Goal: Task Accomplishment & Management: Use online tool/utility

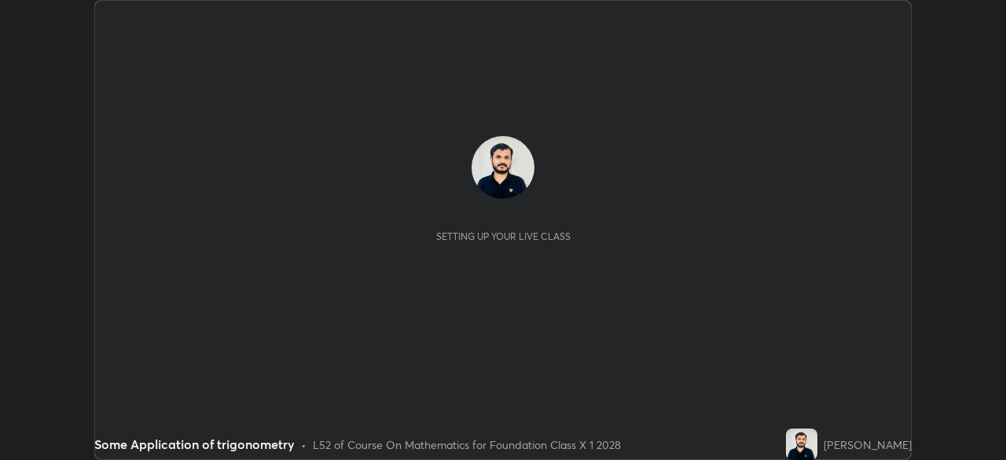
scroll to position [460, 1005]
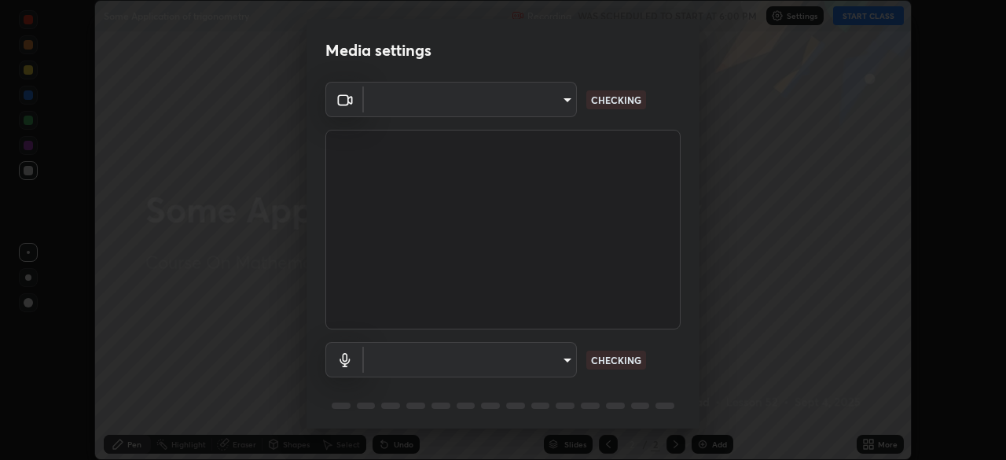
type input "b01729d45edbc9c0263969ae5aeda06708fa428b9a77102190d554404ede5bbd"
type input "communications"
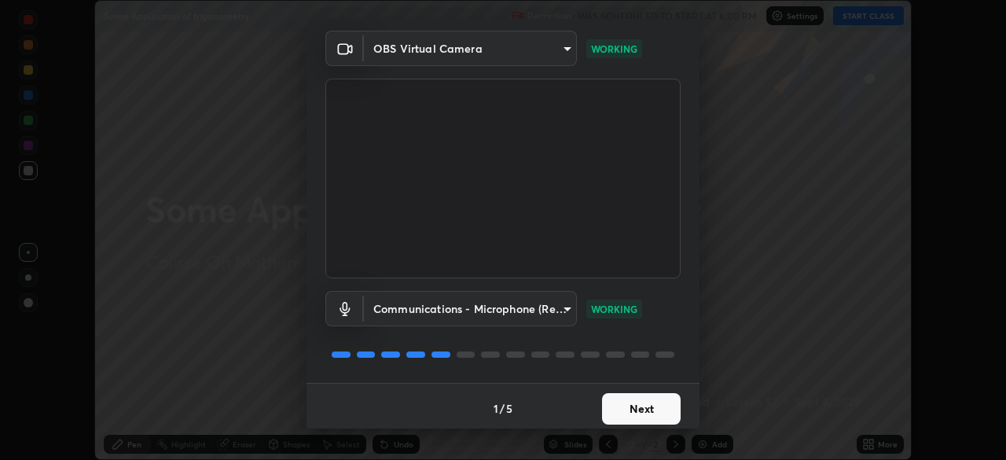
scroll to position [56, 0]
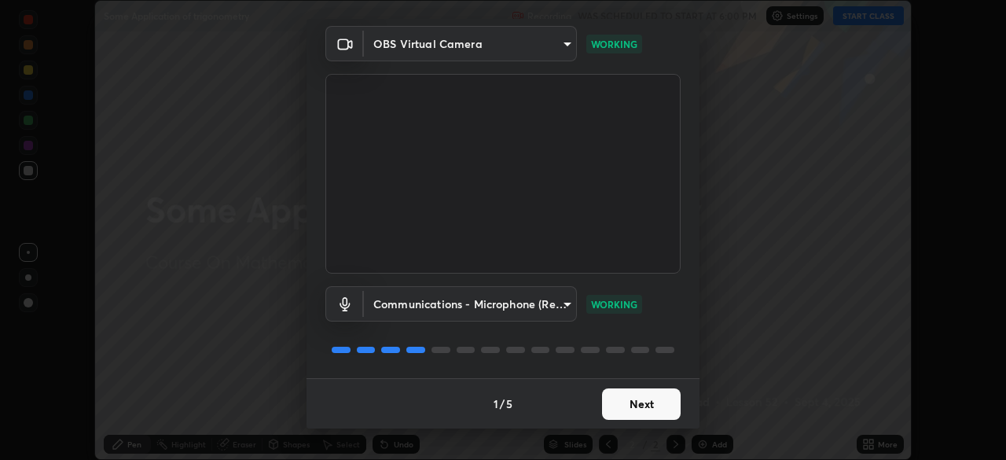
click at [649, 399] on button "Next" at bounding box center [641, 403] width 79 height 31
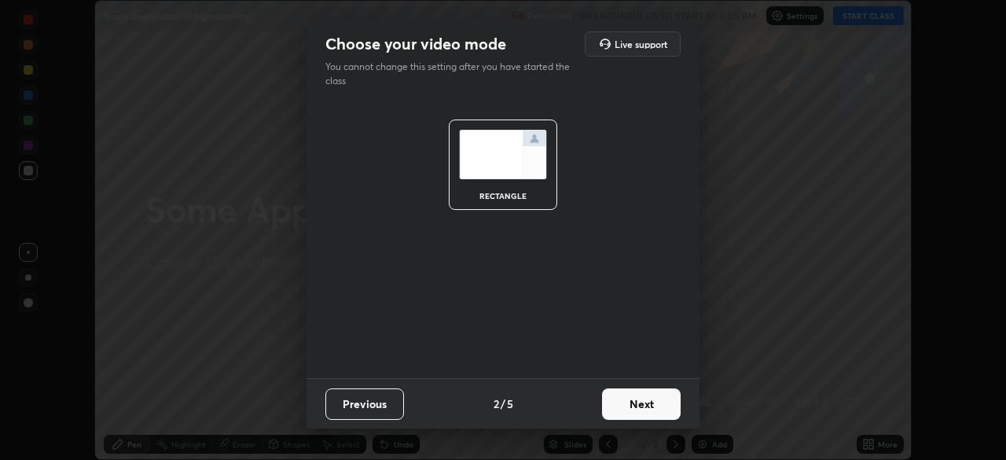
scroll to position [0, 0]
click at [647, 407] on button "Next" at bounding box center [641, 403] width 79 height 31
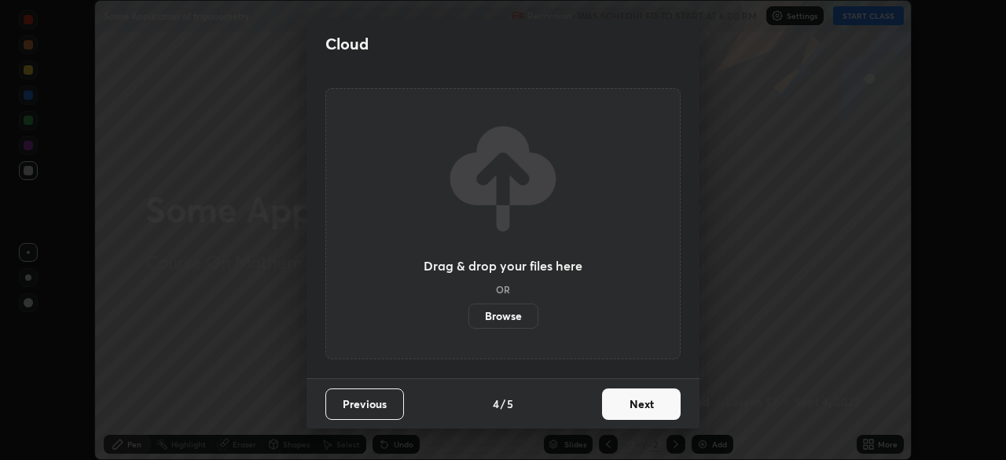
click at [647, 406] on button "Next" at bounding box center [641, 403] width 79 height 31
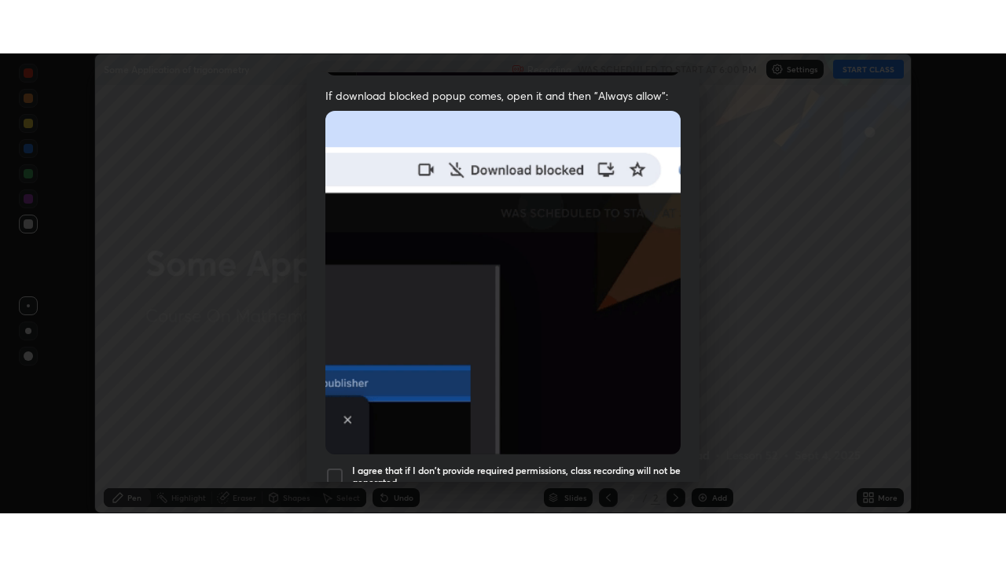
scroll to position [376, 0]
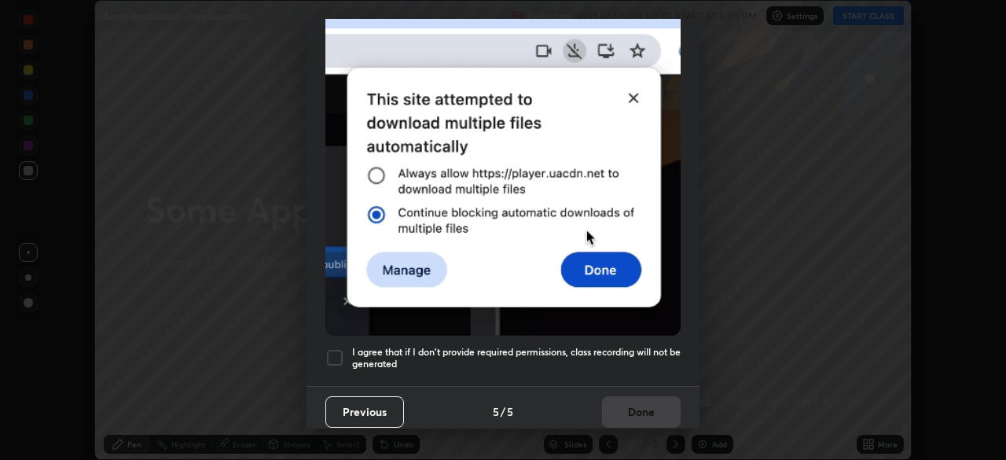
click at [546, 349] on h5 "I agree that if I don't provide required permissions, class recording will not …" at bounding box center [516, 358] width 328 height 24
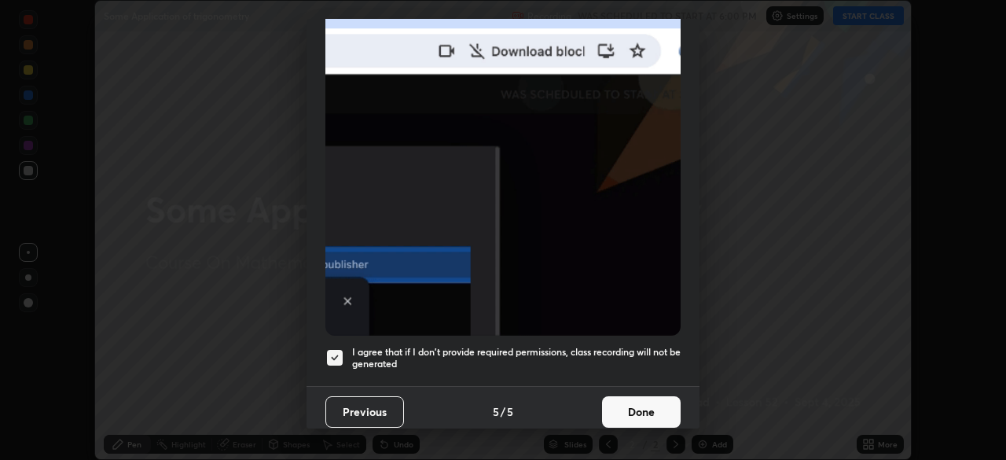
click at [636, 409] on button "Done" at bounding box center [641, 411] width 79 height 31
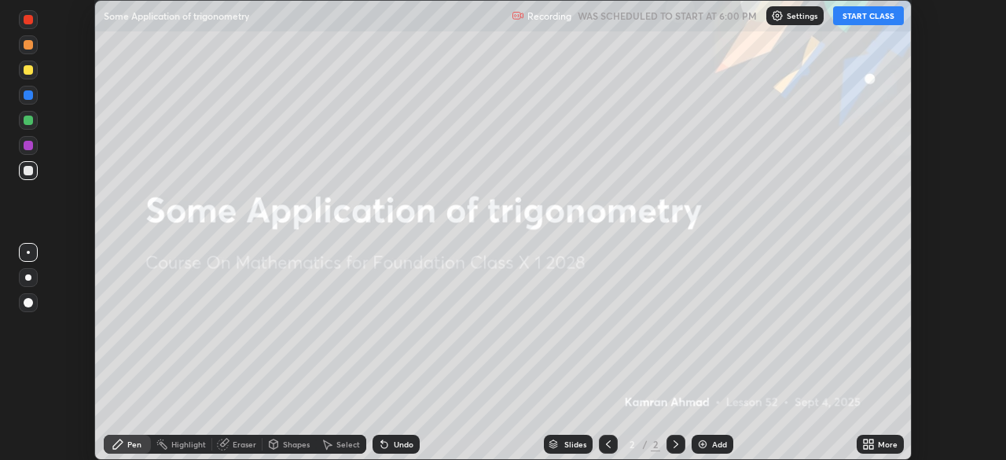
click at [880, 438] on div "More" at bounding box center [879, 443] width 47 height 19
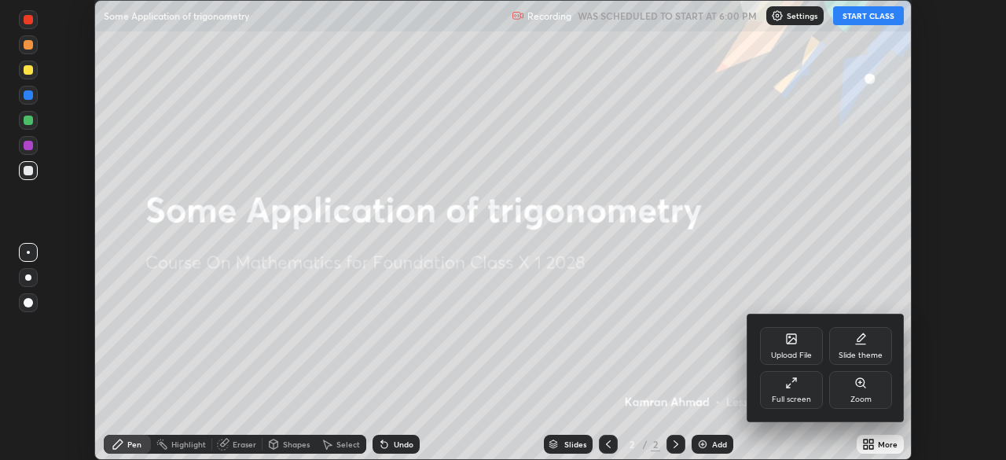
click at [797, 384] on icon at bounding box center [791, 382] width 13 height 13
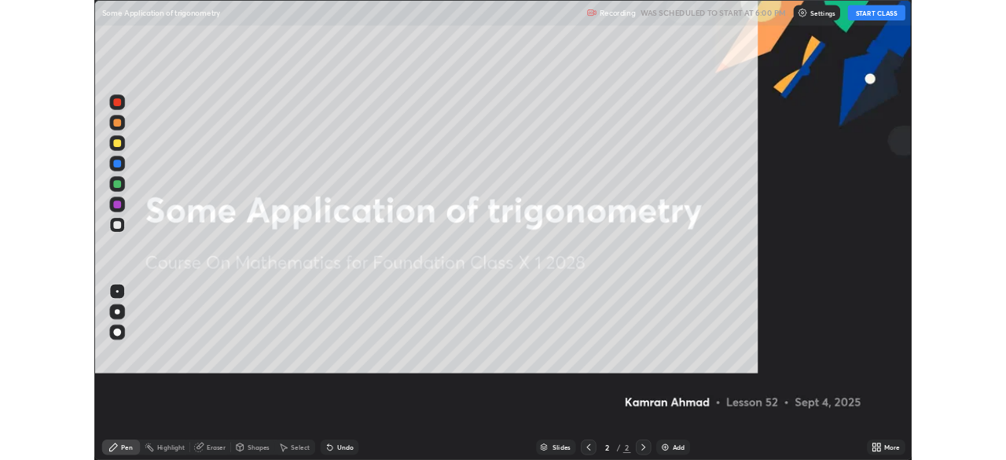
scroll to position [566, 1006]
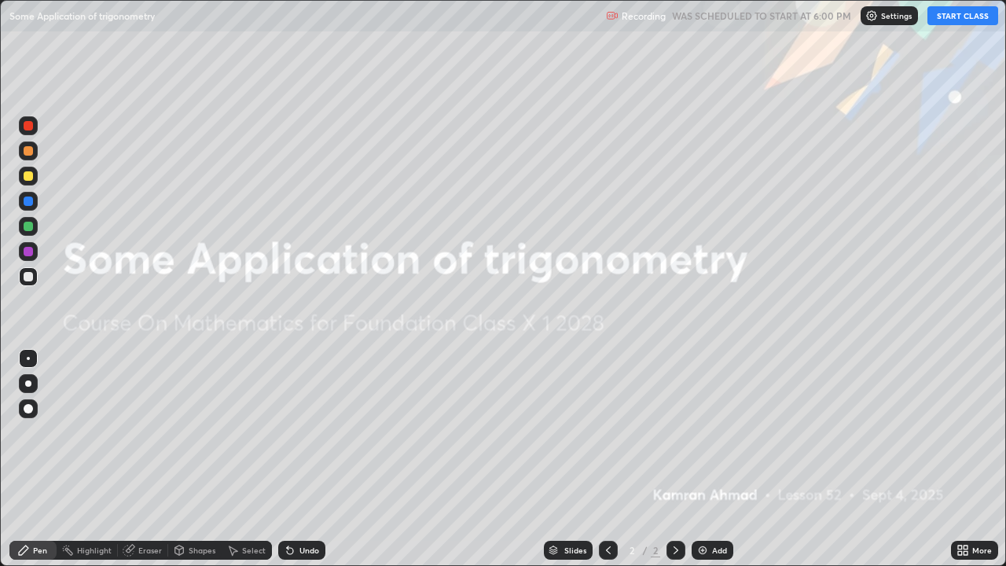
click at [952, 16] on button "START CLASS" at bounding box center [962, 15] width 71 height 19
click at [706, 459] on img at bounding box center [702, 550] width 13 height 13
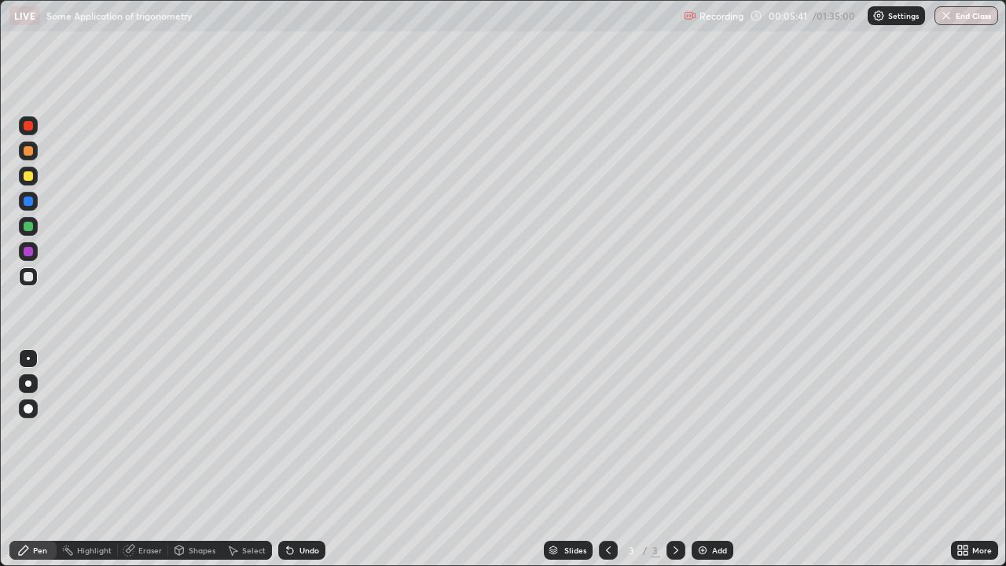
click at [22, 399] on div at bounding box center [28, 408] width 19 height 25
click at [32, 362] on div at bounding box center [28, 358] width 19 height 19
click at [139, 459] on div "Eraser" at bounding box center [150, 550] width 24 height 8
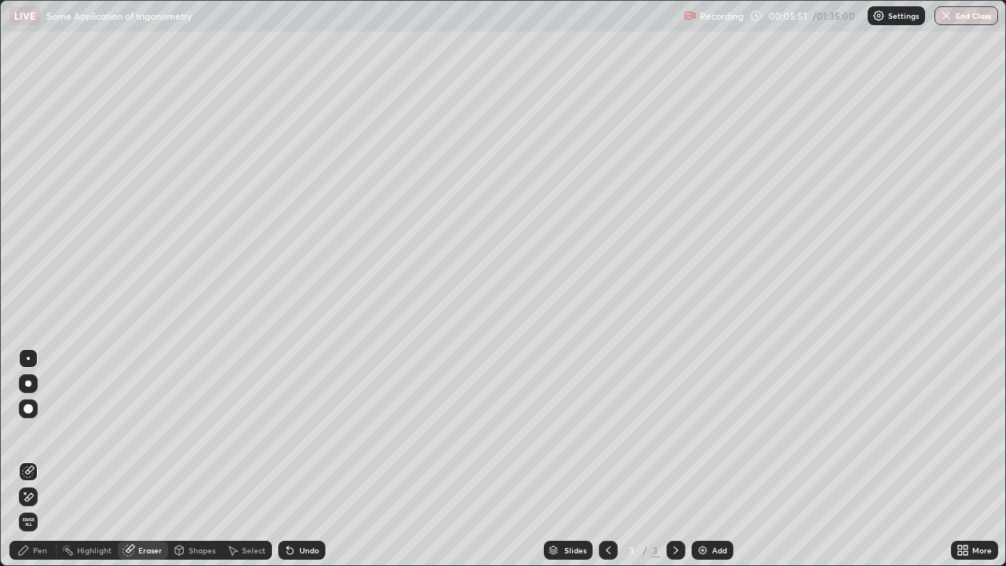
click at [23, 459] on icon at bounding box center [23, 550] width 13 height 13
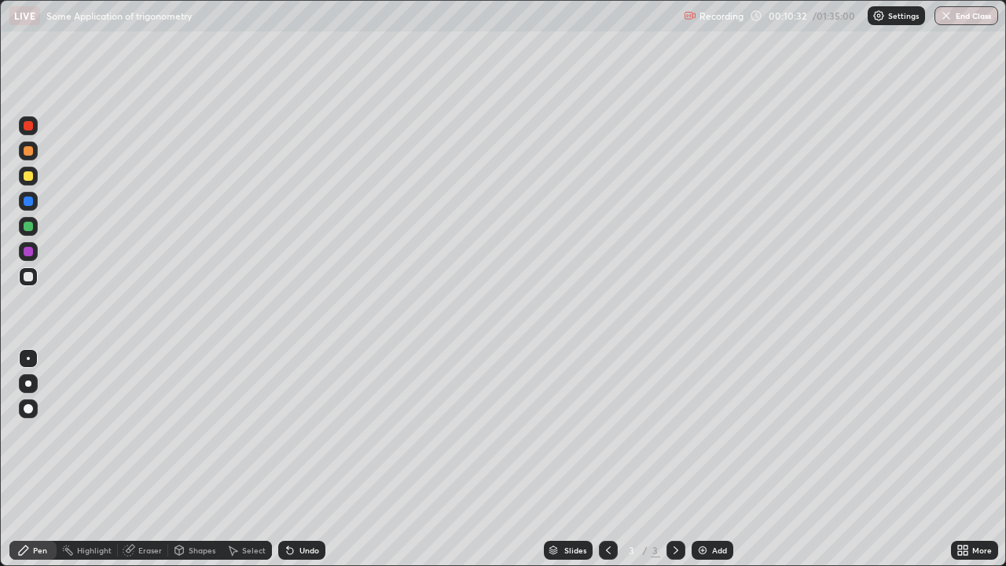
click at [701, 459] on img at bounding box center [702, 550] width 13 height 13
click at [304, 459] on div "Undo" at bounding box center [301, 550] width 47 height 19
click at [300, 459] on div "Undo" at bounding box center [309, 550] width 20 height 8
click at [304, 459] on div "Undo" at bounding box center [301, 550] width 47 height 19
click at [710, 459] on div "Add" at bounding box center [712, 550] width 42 height 19
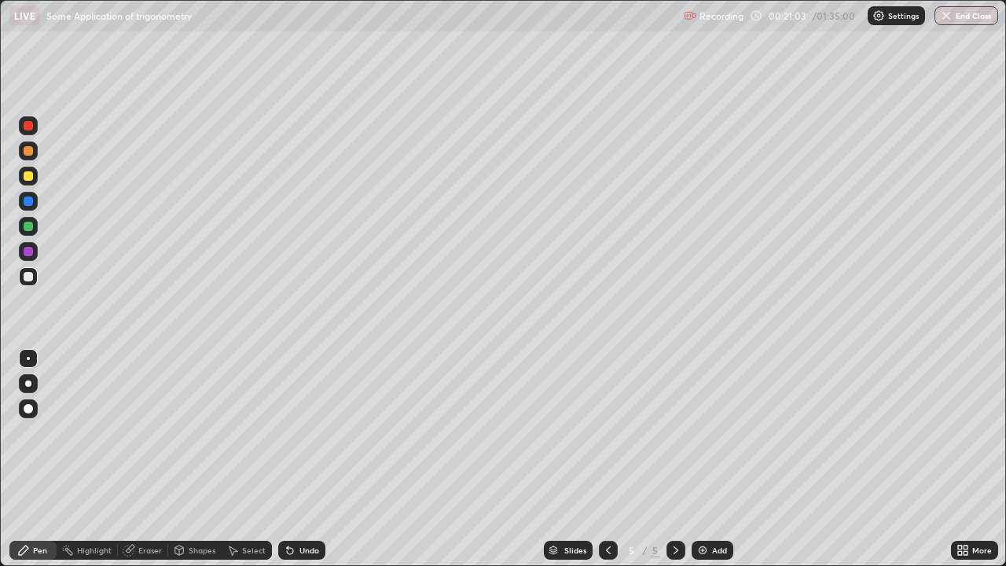
click at [299, 459] on div "Undo" at bounding box center [309, 550] width 20 height 8
click at [299, 459] on div "Undo" at bounding box center [298, 549] width 53 height 31
click at [301, 459] on div "Undo" at bounding box center [309, 550] width 20 height 8
click at [131, 459] on icon at bounding box center [130, 548] width 9 height 8
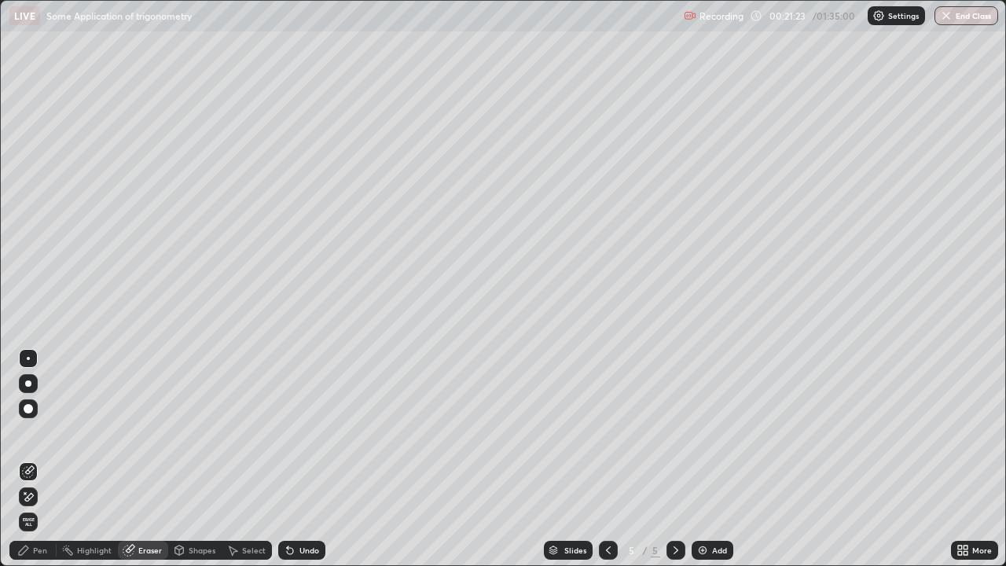
click at [42, 459] on div "Pen" at bounding box center [40, 550] width 14 height 8
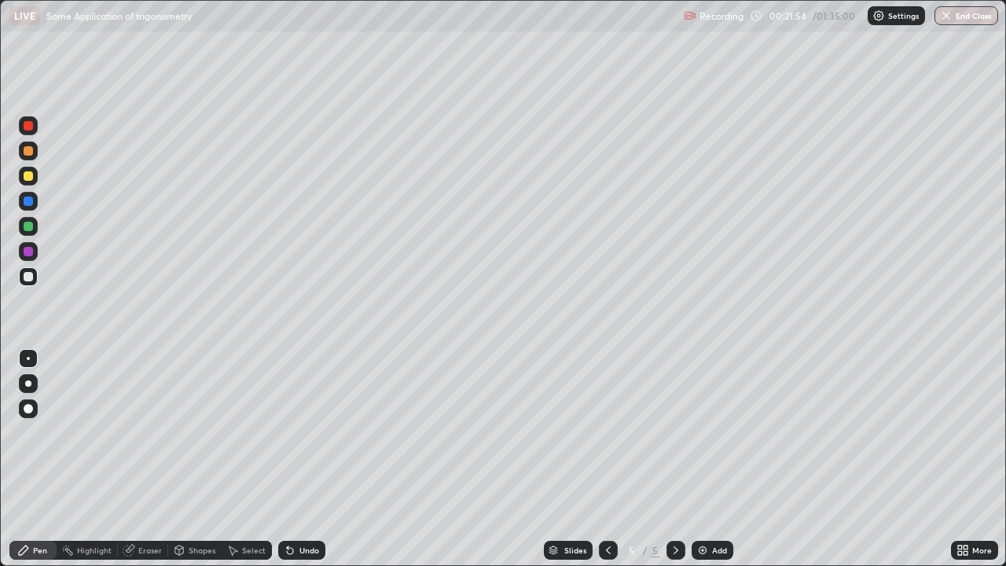
click at [31, 177] on div at bounding box center [28, 175] width 9 height 9
click at [303, 459] on div "Undo" at bounding box center [309, 550] width 20 height 8
click at [299, 459] on div "Undo" at bounding box center [309, 550] width 20 height 8
click at [289, 459] on icon at bounding box center [290, 551] width 6 height 6
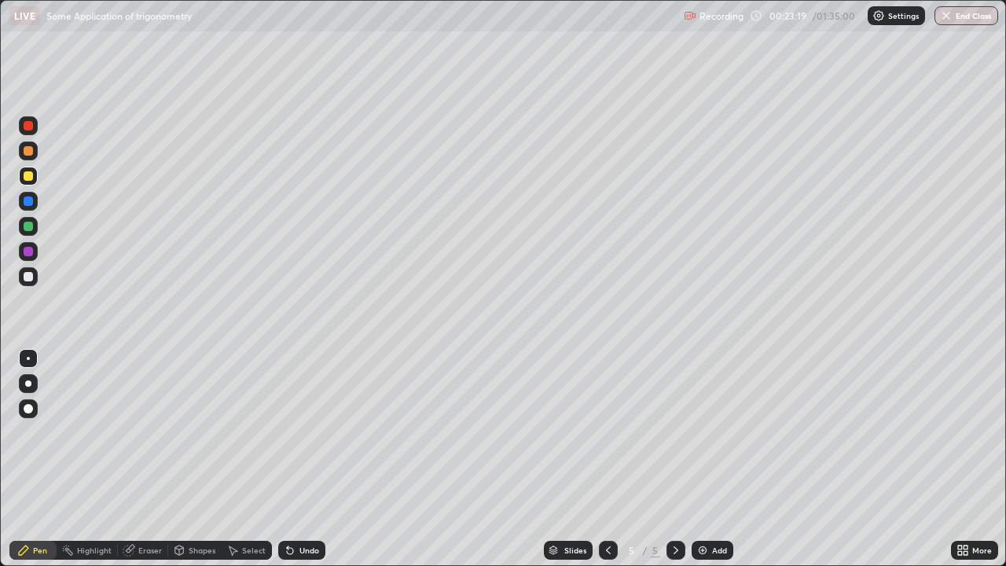
click at [291, 459] on div "Undo" at bounding box center [301, 550] width 47 height 19
click at [30, 279] on div at bounding box center [28, 276] width 9 height 9
click at [24, 165] on div at bounding box center [28, 175] width 19 height 25
click at [30, 152] on div at bounding box center [28, 150] width 9 height 9
click at [296, 459] on div "Undo" at bounding box center [301, 550] width 47 height 19
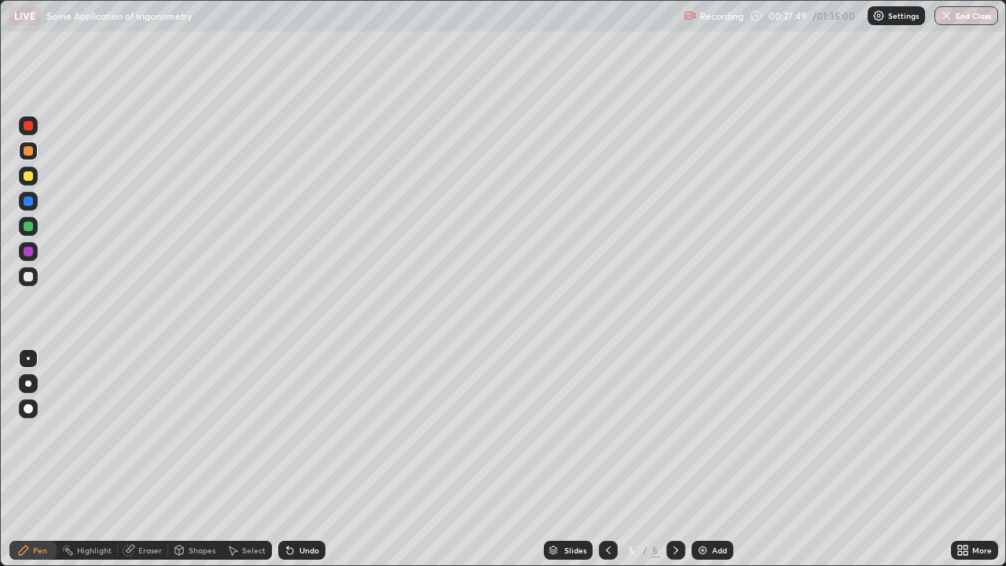
click at [703, 459] on div "Add" at bounding box center [712, 550] width 42 height 19
click at [613, 459] on div at bounding box center [608, 550] width 19 height 19
click at [705, 459] on img at bounding box center [702, 550] width 13 height 13
click at [607, 459] on icon at bounding box center [608, 550] width 13 height 13
click at [673, 459] on icon at bounding box center [675, 550] width 13 height 13
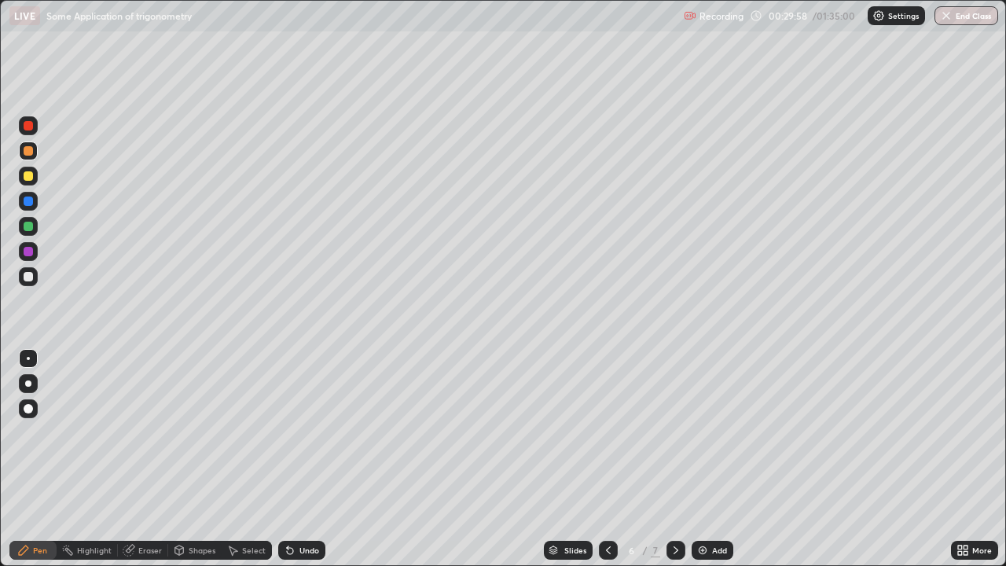
click at [32, 174] on div at bounding box center [28, 175] width 9 height 9
click at [30, 201] on div at bounding box center [28, 200] width 9 height 9
click at [35, 278] on div at bounding box center [28, 276] width 19 height 19
click at [299, 459] on div "Undo" at bounding box center [309, 550] width 20 height 8
click at [299, 459] on div "Undo" at bounding box center [298, 549] width 53 height 31
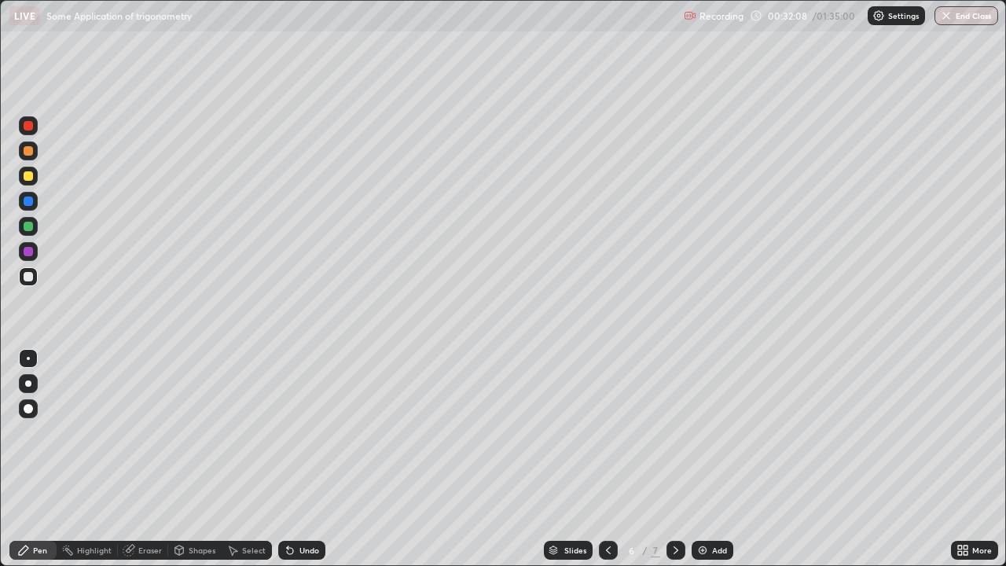
click at [300, 459] on div "Undo" at bounding box center [309, 550] width 20 height 8
click at [307, 459] on div "Undo" at bounding box center [309, 550] width 20 height 8
click at [29, 174] on div at bounding box center [28, 175] width 9 height 9
click at [32, 202] on div at bounding box center [28, 200] width 9 height 9
click at [26, 279] on div at bounding box center [28, 276] width 9 height 9
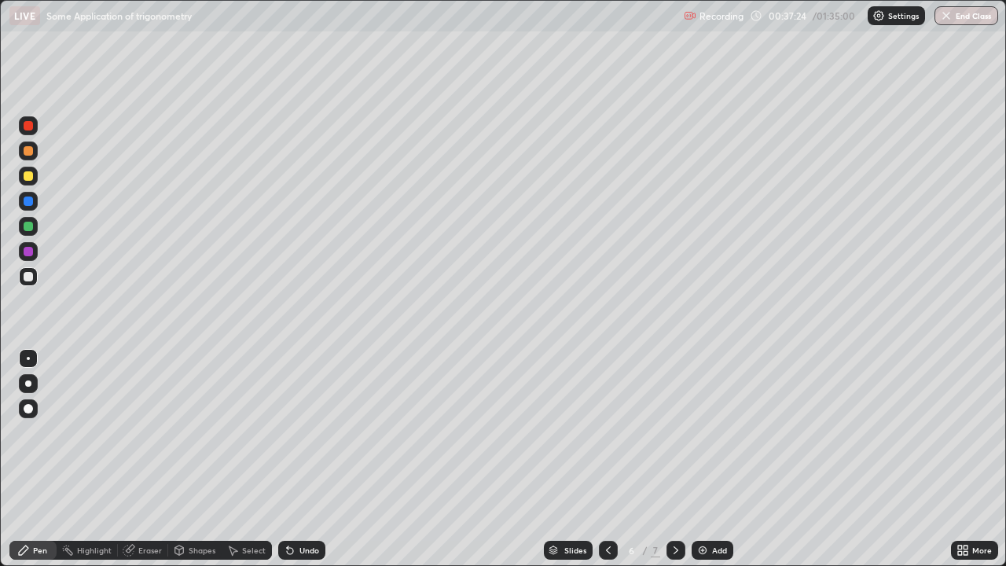
click at [26, 199] on div at bounding box center [28, 200] width 9 height 9
click at [30, 173] on div at bounding box center [28, 175] width 9 height 9
click at [309, 459] on div "Undo" at bounding box center [309, 550] width 20 height 8
click at [296, 459] on div "Undo" at bounding box center [301, 550] width 47 height 19
click at [294, 459] on div "Undo" at bounding box center [301, 550] width 47 height 19
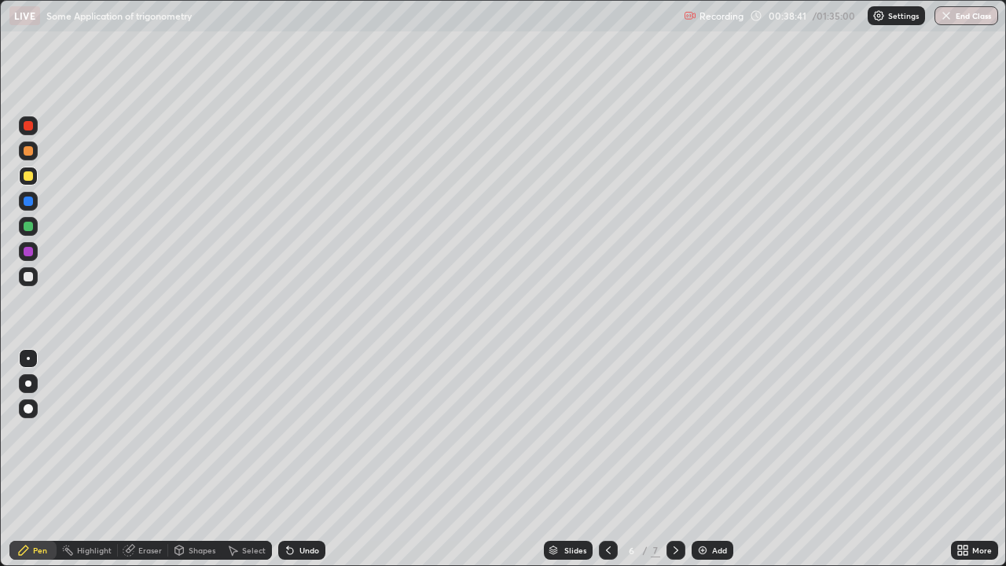
click at [300, 459] on div "Undo" at bounding box center [309, 550] width 20 height 8
click at [717, 459] on div "Add" at bounding box center [719, 550] width 15 height 8
click at [604, 459] on div at bounding box center [608, 550] width 19 height 19
click at [605, 459] on icon at bounding box center [608, 550] width 13 height 13
click at [668, 459] on div at bounding box center [675, 550] width 19 height 19
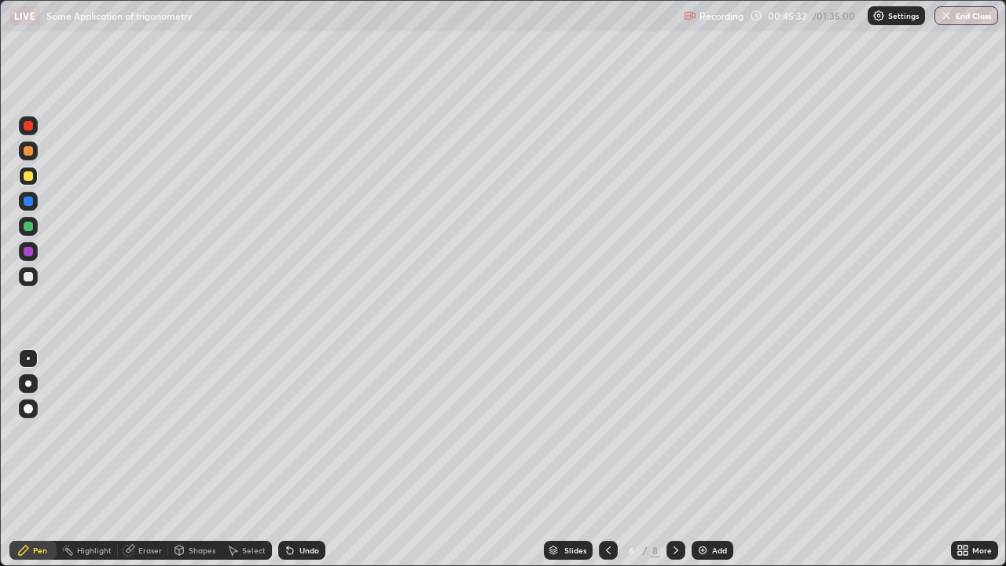
click at [673, 459] on icon at bounding box center [675, 550] width 13 height 13
click at [299, 459] on div "Undo" at bounding box center [298, 549] width 53 height 31
click at [303, 459] on div "Undo" at bounding box center [309, 550] width 20 height 8
click at [307, 459] on div "Undo" at bounding box center [301, 550] width 47 height 19
click at [305, 459] on div "Undo" at bounding box center [301, 550] width 47 height 19
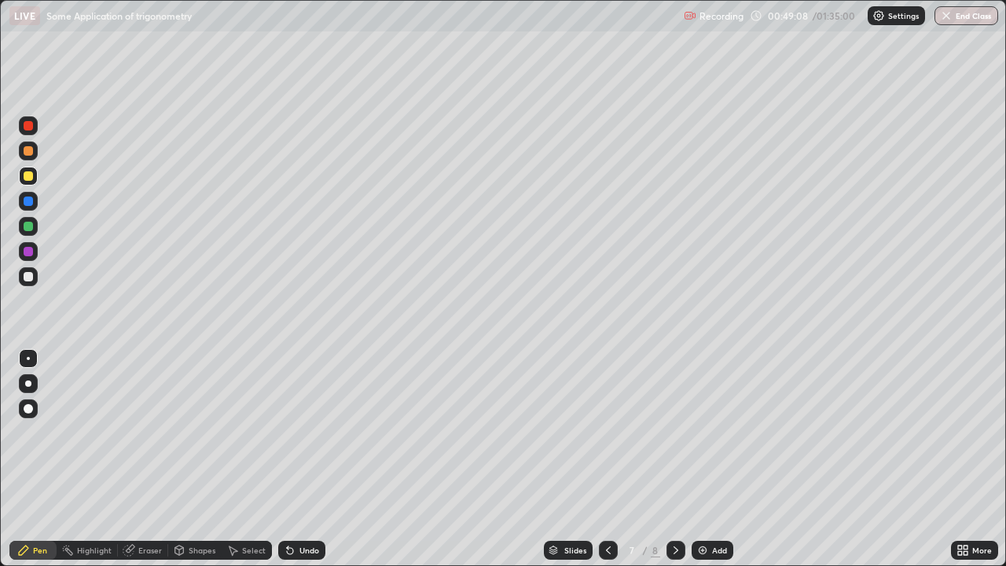
click at [31, 280] on div at bounding box center [28, 276] width 9 height 9
click at [716, 459] on div "Add" at bounding box center [712, 550] width 42 height 19
click at [300, 459] on div "Undo" at bounding box center [309, 550] width 20 height 8
click at [28, 177] on div at bounding box center [28, 175] width 9 height 9
click at [35, 273] on div at bounding box center [28, 276] width 19 height 19
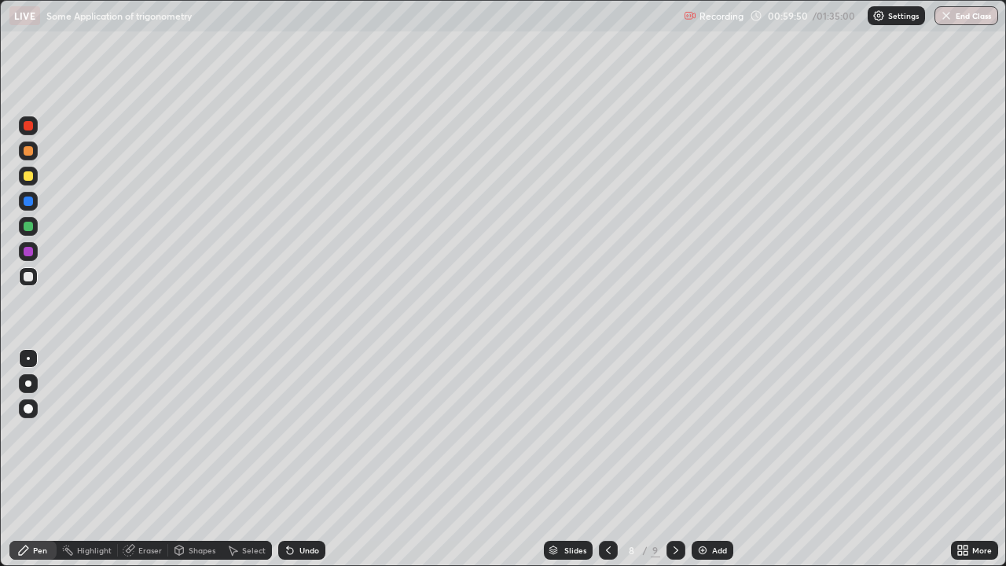
click at [27, 178] on div at bounding box center [28, 175] width 9 height 9
click at [134, 459] on div "Eraser" at bounding box center [143, 550] width 50 height 19
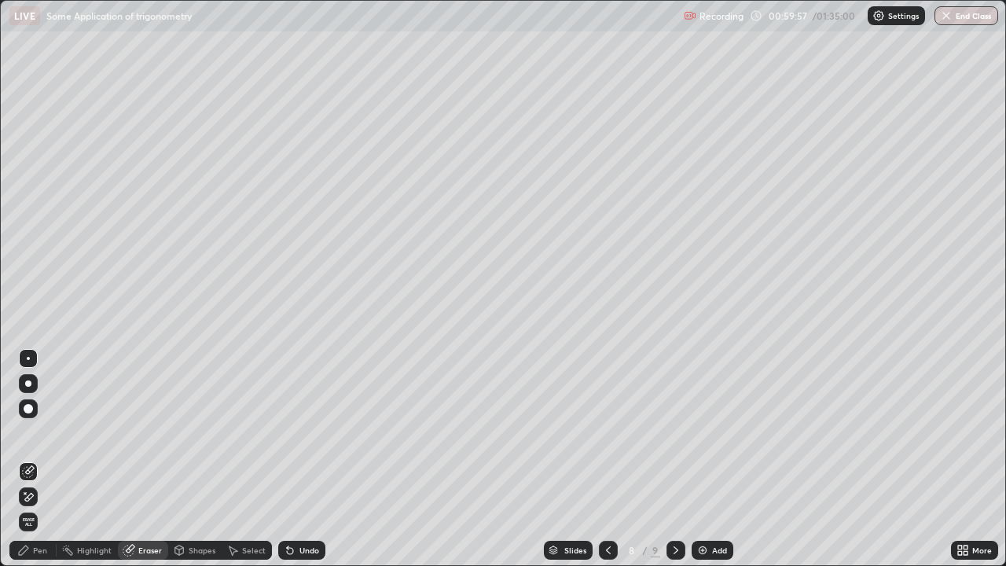
click at [45, 459] on div "Pen" at bounding box center [40, 550] width 14 height 8
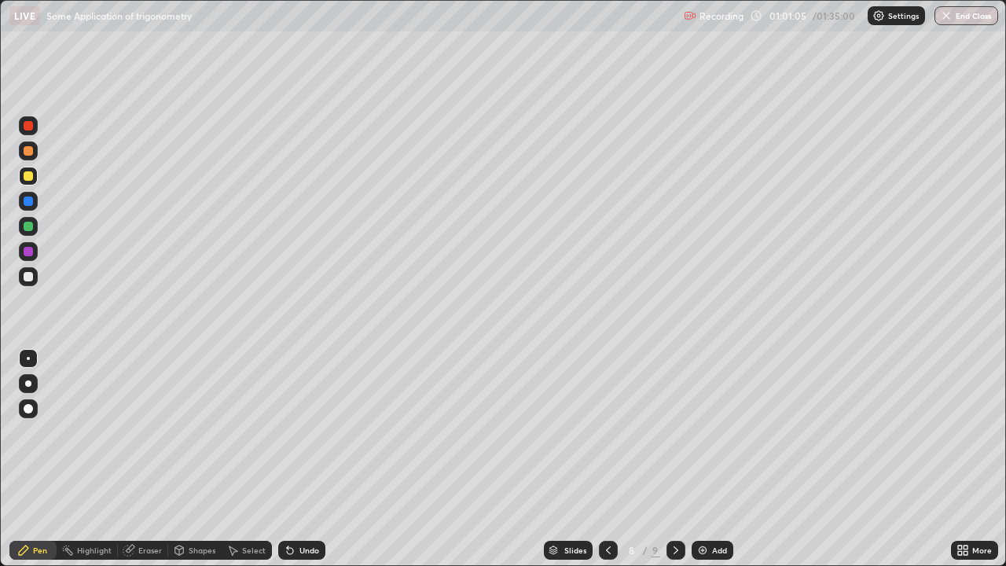
click at [300, 459] on div "Undo" at bounding box center [309, 550] width 20 height 8
click at [318, 459] on div "Undo" at bounding box center [298, 549] width 53 height 31
click at [607, 459] on icon at bounding box center [608, 550] width 13 height 13
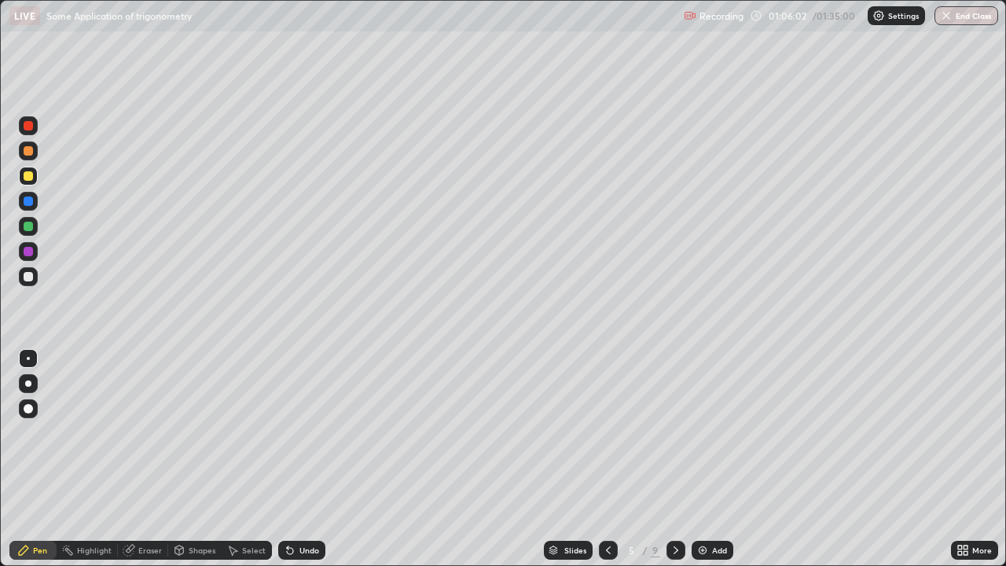
click at [614, 459] on div at bounding box center [608, 550] width 19 height 19
click at [681, 459] on div at bounding box center [675, 550] width 19 height 19
click at [674, 459] on icon at bounding box center [675, 550] width 13 height 13
click at [681, 459] on div at bounding box center [675, 550] width 19 height 19
click at [607, 459] on icon at bounding box center [608, 550] width 13 height 13
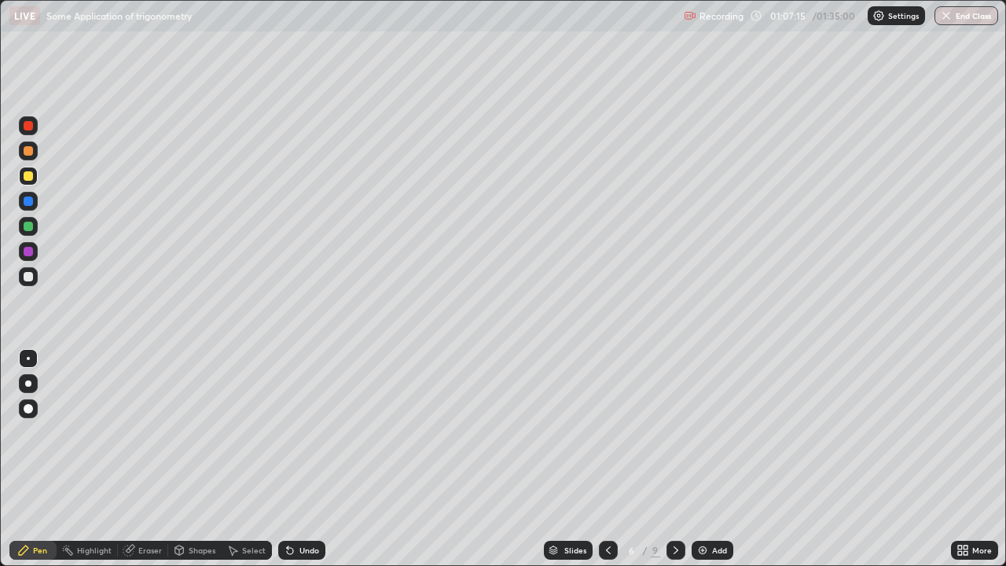
click at [669, 459] on icon at bounding box center [675, 550] width 13 height 13
click at [673, 459] on icon at bounding box center [675, 550] width 5 height 8
click at [302, 459] on div "Undo" at bounding box center [309, 550] width 20 height 8
click at [296, 459] on div "Undo" at bounding box center [301, 550] width 47 height 19
click at [306, 459] on div "Undo" at bounding box center [309, 550] width 20 height 8
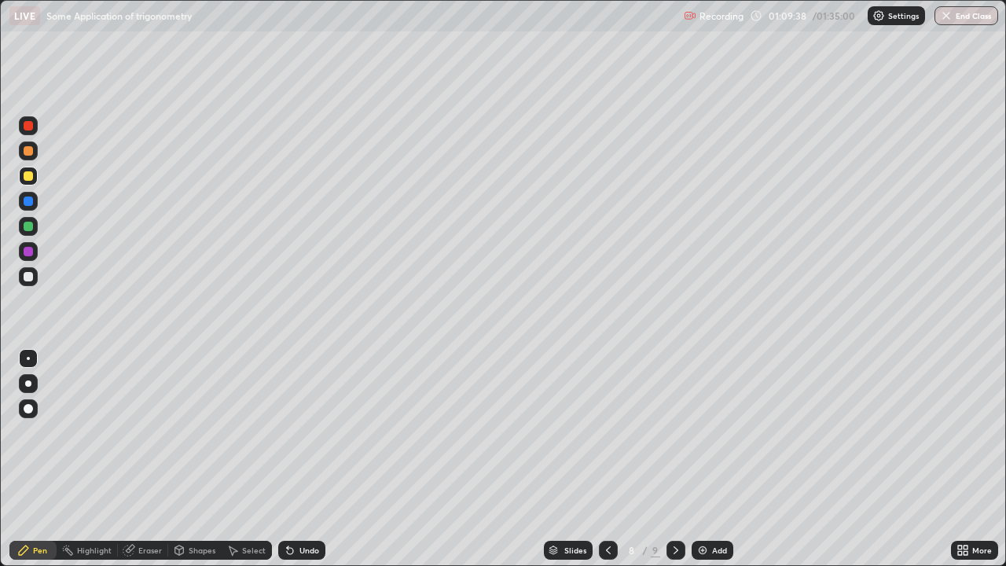
click at [952, 459] on div "More" at bounding box center [974, 549] width 47 height 31
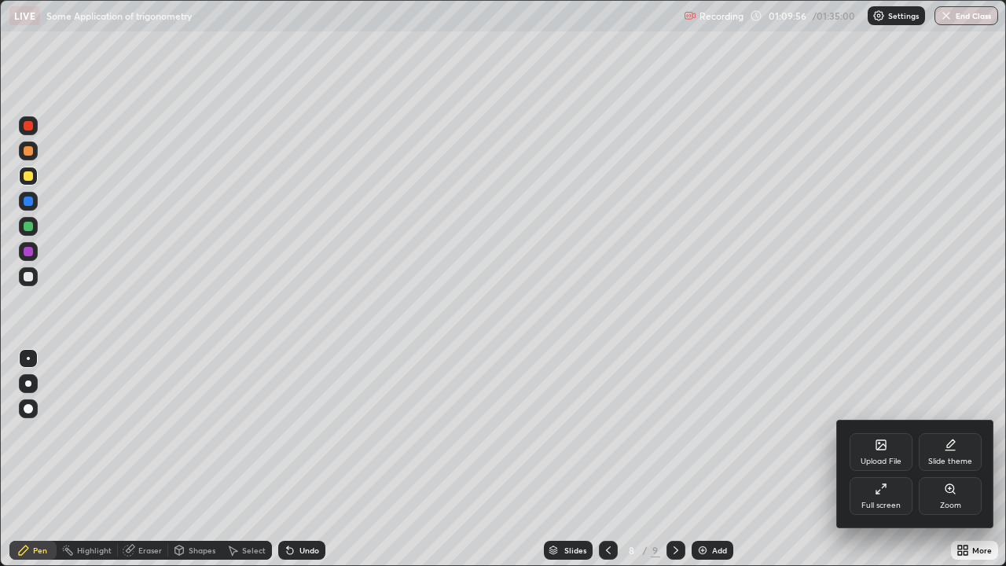
click at [446, 310] on div at bounding box center [503, 283] width 1006 height 566
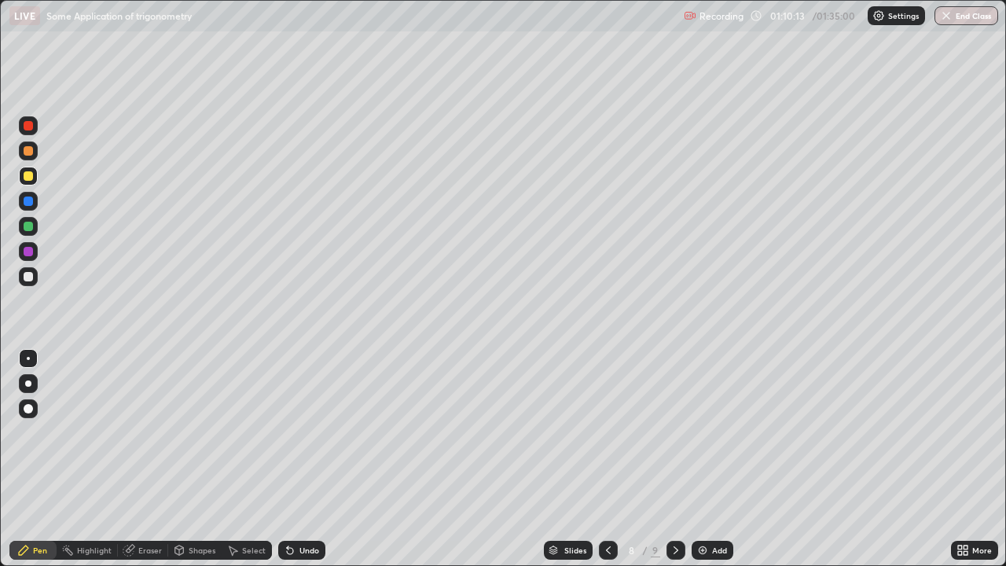
click at [713, 459] on div "Add" at bounding box center [719, 550] width 15 height 8
click at [129, 459] on icon at bounding box center [128, 550] width 10 height 10
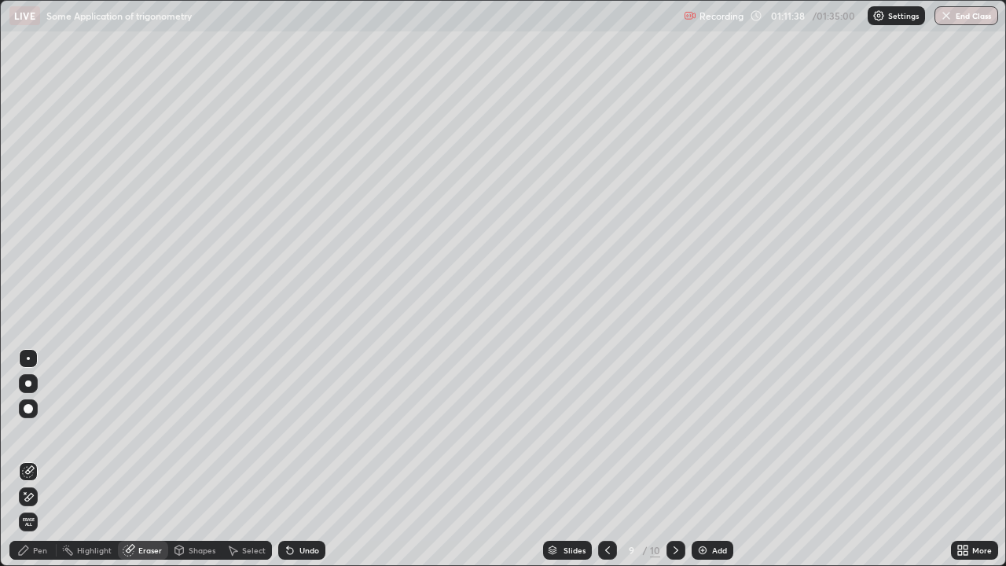
click at [41, 459] on div "Pen" at bounding box center [40, 550] width 14 height 8
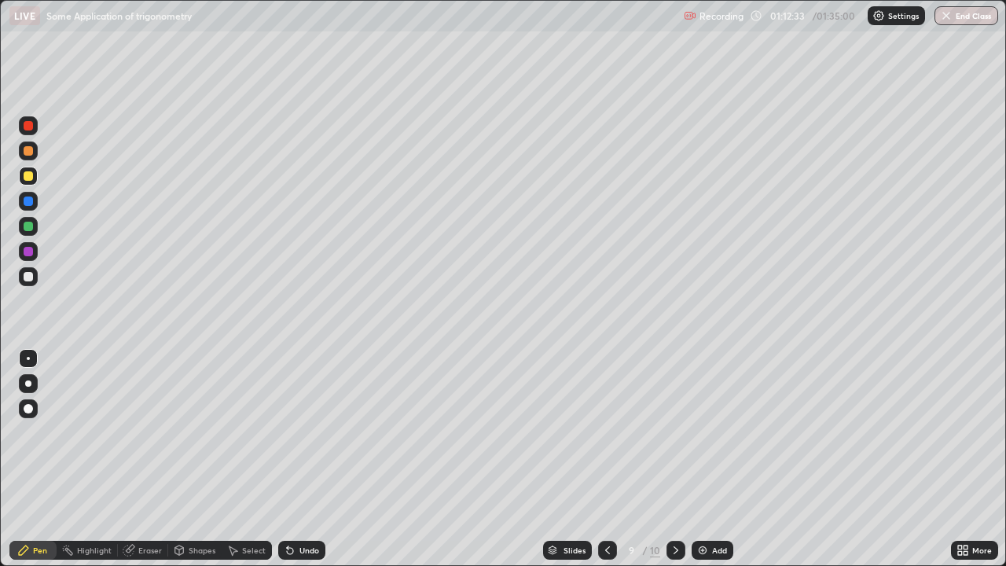
click at [35, 274] on div at bounding box center [28, 276] width 19 height 19
click at [291, 459] on icon at bounding box center [290, 550] width 13 height 13
click at [306, 459] on div "Undo" at bounding box center [301, 550] width 47 height 19
click at [306, 459] on div "Undo" at bounding box center [309, 550] width 20 height 8
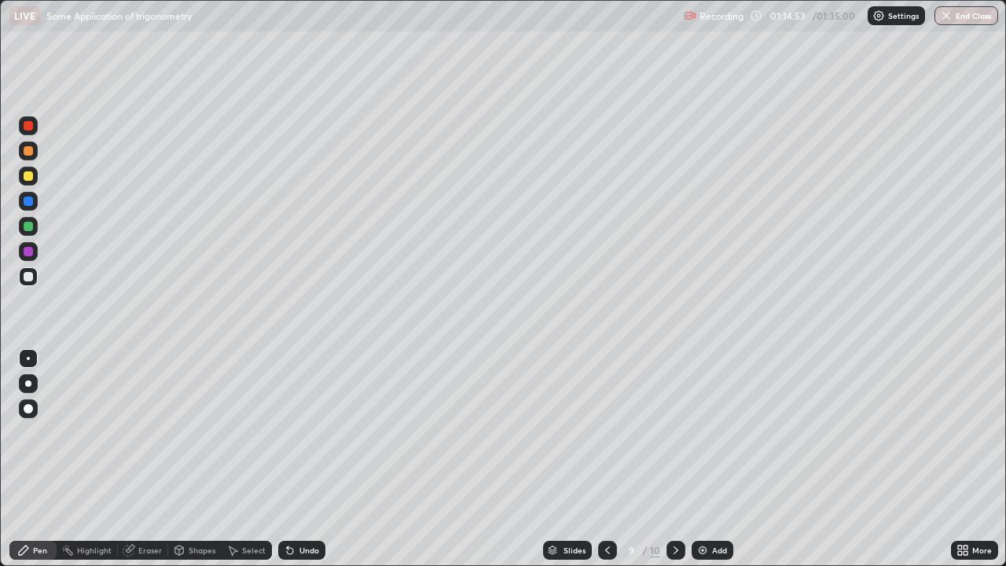
click at [306, 459] on div "Undo" at bounding box center [309, 550] width 20 height 8
click at [313, 459] on div "Undo" at bounding box center [301, 550] width 47 height 19
click at [712, 459] on div "Add" at bounding box center [719, 550] width 15 height 8
click at [295, 459] on div "Undo" at bounding box center [298, 549] width 53 height 31
click at [31, 156] on div at bounding box center [28, 150] width 19 height 19
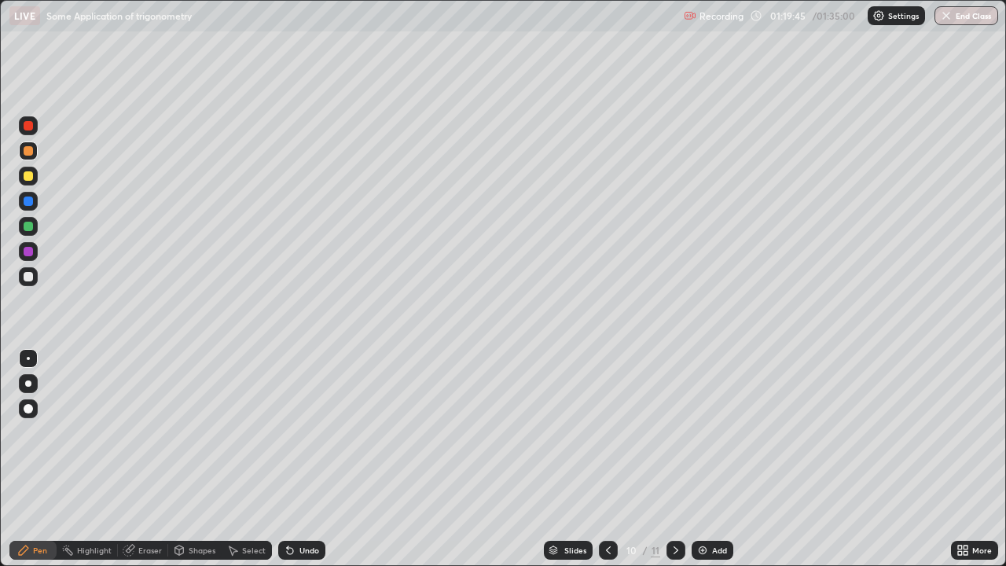
click at [133, 459] on icon at bounding box center [129, 550] width 13 height 13
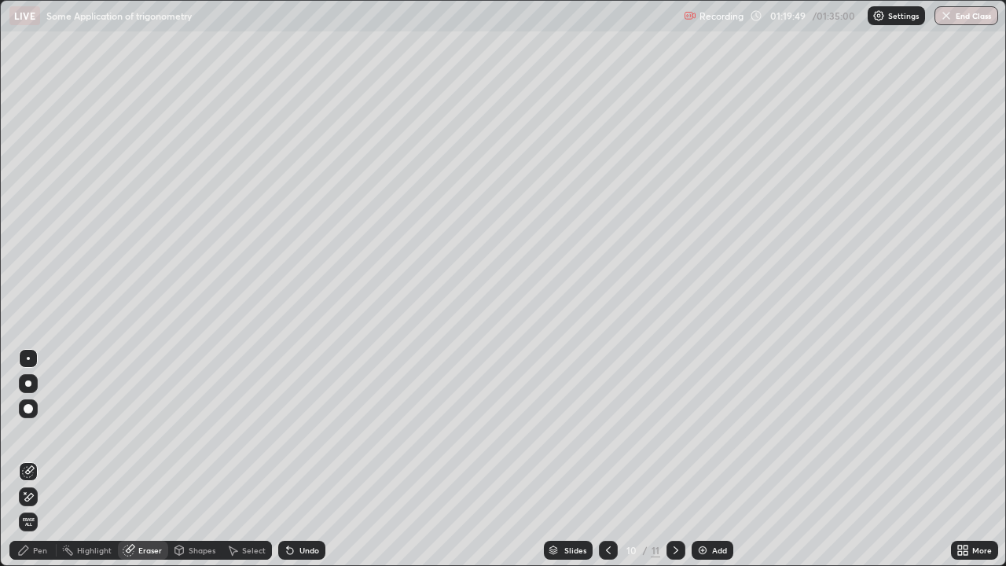
click at [31, 459] on div "Pen" at bounding box center [32, 550] width 47 height 19
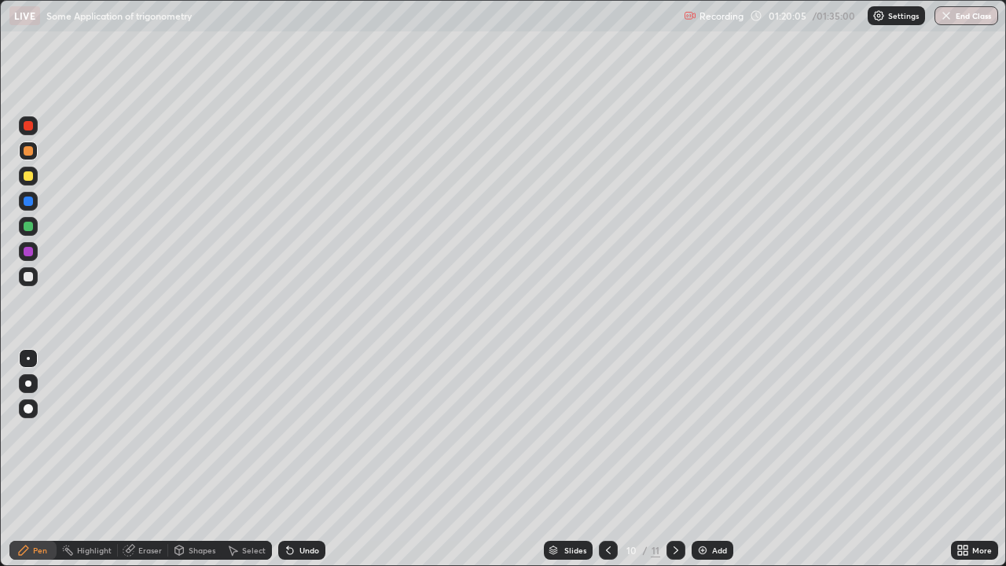
click at [299, 459] on div "Undo" at bounding box center [301, 550] width 47 height 19
click at [302, 459] on div "Undo" at bounding box center [298, 549] width 53 height 31
click at [299, 459] on div "Undo" at bounding box center [309, 550] width 20 height 8
click at [300, 459] on div "Undo" at bounding box center [309, 550] width 20 height 8
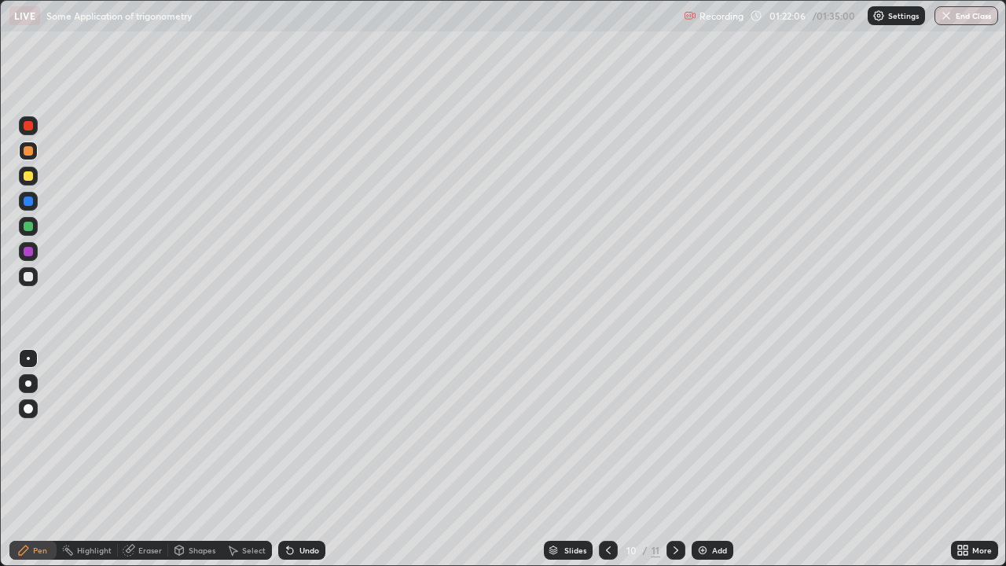
click at [304, 459] on div "Undo" at bounding box center [309, 550] width 20 height 8
click at [306, 459] on div "Undo" at bounding box center [309, 550] width 20 height 8
click at [307, 459] on div "Undo" at bounding box center [309, 550] width 20 height 8
click at [306, 459] on div "Undo" at bounding box center [301, 550] width 47 height 19
click at [302, 459] on div "Undo" at bounding box center [309, 550] width 20 height 8
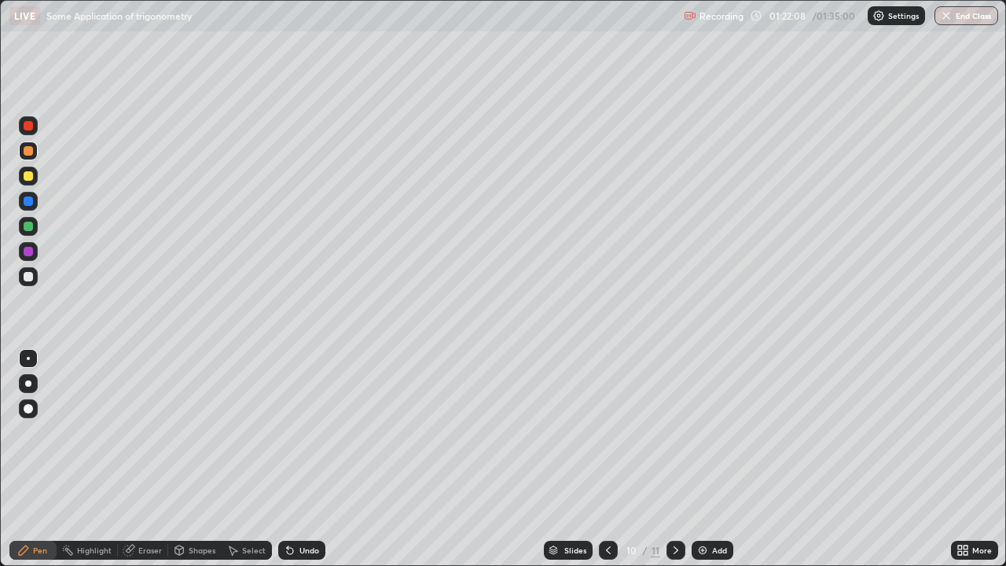
click at [295, 459] on div "Undo" at bounding box center [301, 550] width 47 height 19
click at [30, 275] on div at bounding box center [28, 276] width 9 height 9
click at [28, 182] on div at bounding box center [28, 176] width 19 height 19
click at [128, 459] on icon at bounding box center [128, 550] width 10 height 10
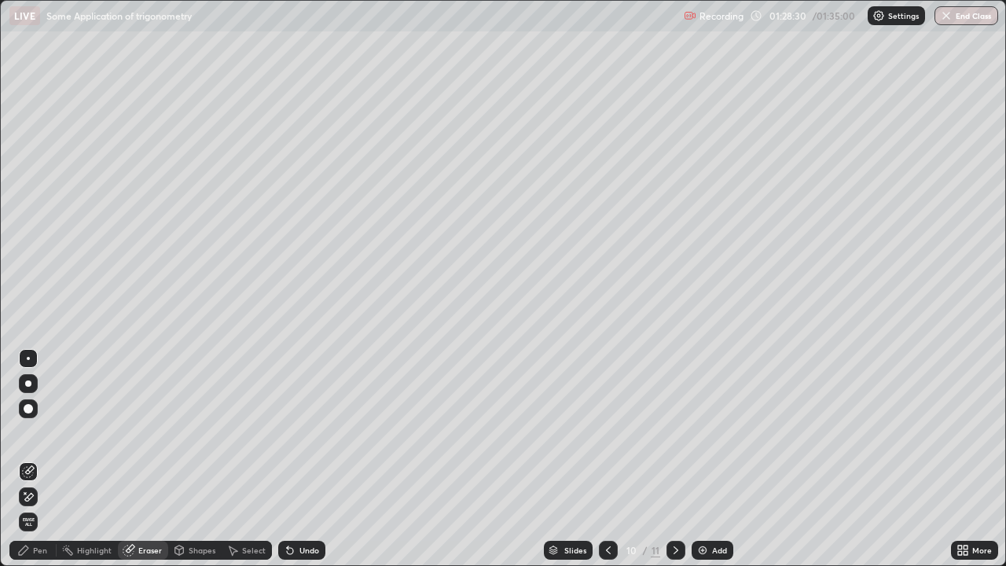
click at [25, 459] on icon at bounding box center [28, 496] width 13 height 13
click at [34, 459] on div "Pen" at bounding box center [40, 550] width 14 height 8
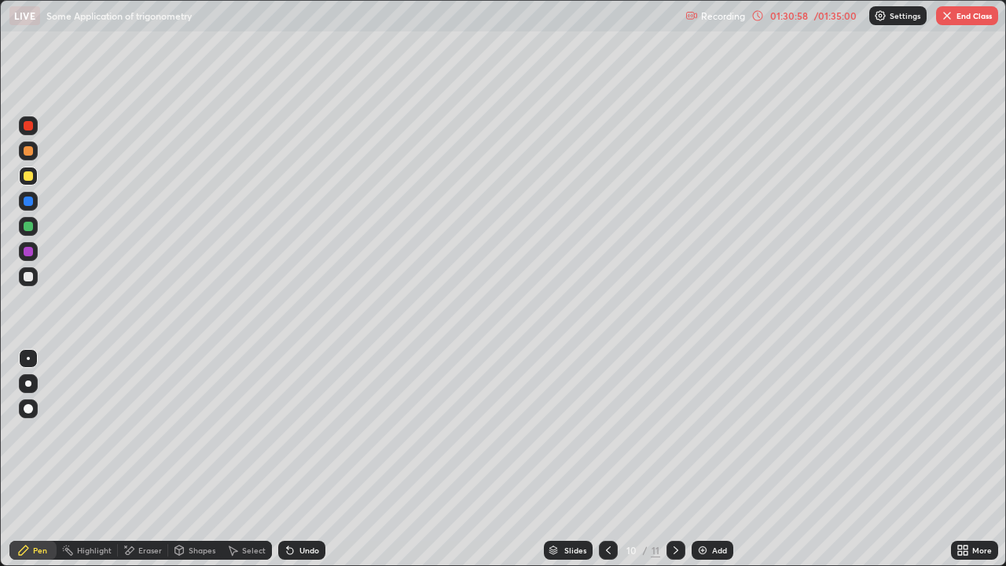
click at [720, 459] on div "Add" at bounding box center [712, 550] width 42 height 19
click at [717, 459] on div "Add" at bounding box center [719, 550] width 15 height 8
click at [607, 459] on icon at bounding box center [608, 550] width 13 height 13
click at [667, 459] on div at bounding box center [675, 550] width 19 height 19
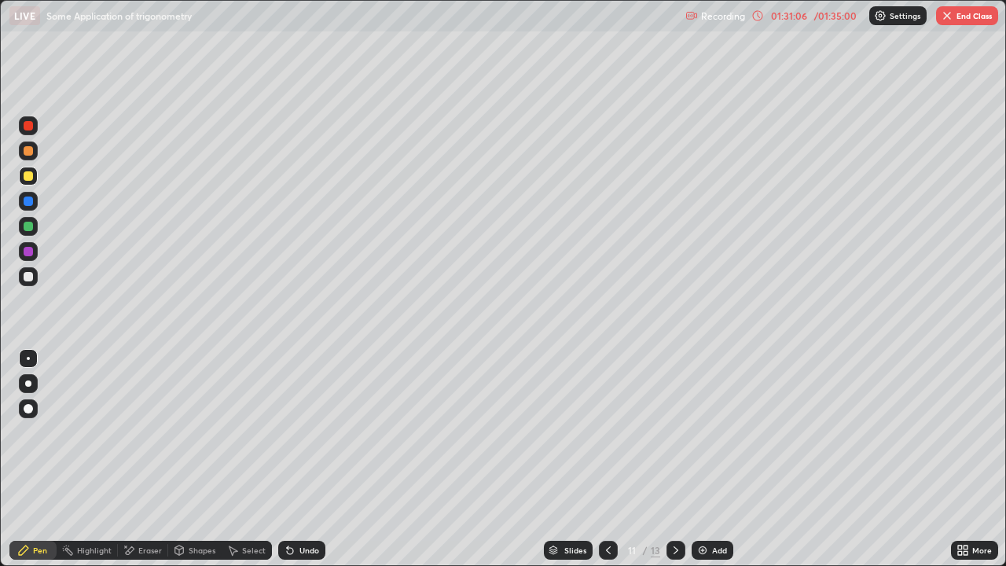
click at [300, 459] on div "Undo" at bounding box center [309, 550] width 20 height 8
click at [141, 459] on div "Eraser" at bounding box center [150, 550] width 24 height 8
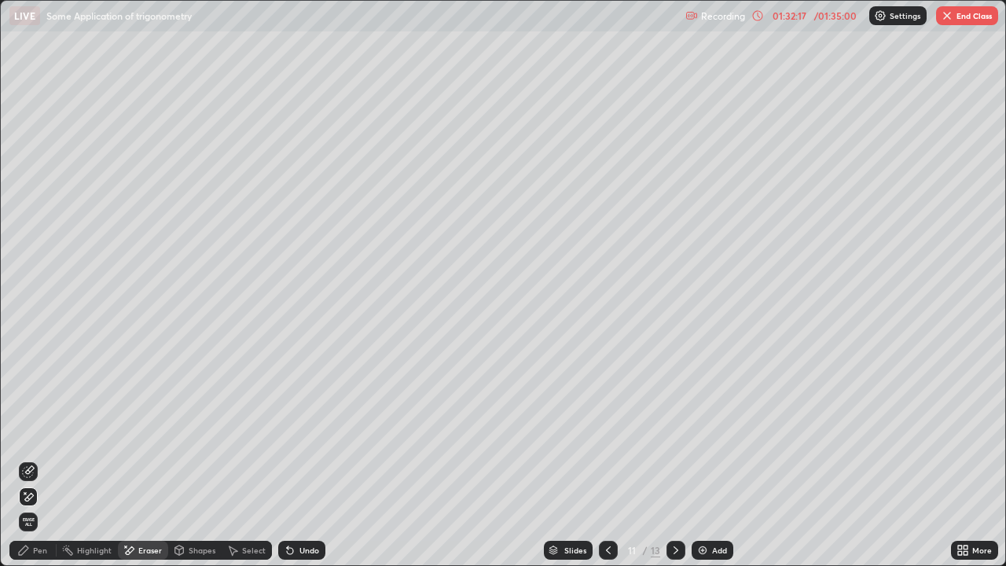
click at [42, 459] on div "Pen" at bounding box center [40, 550] width 14 height 8
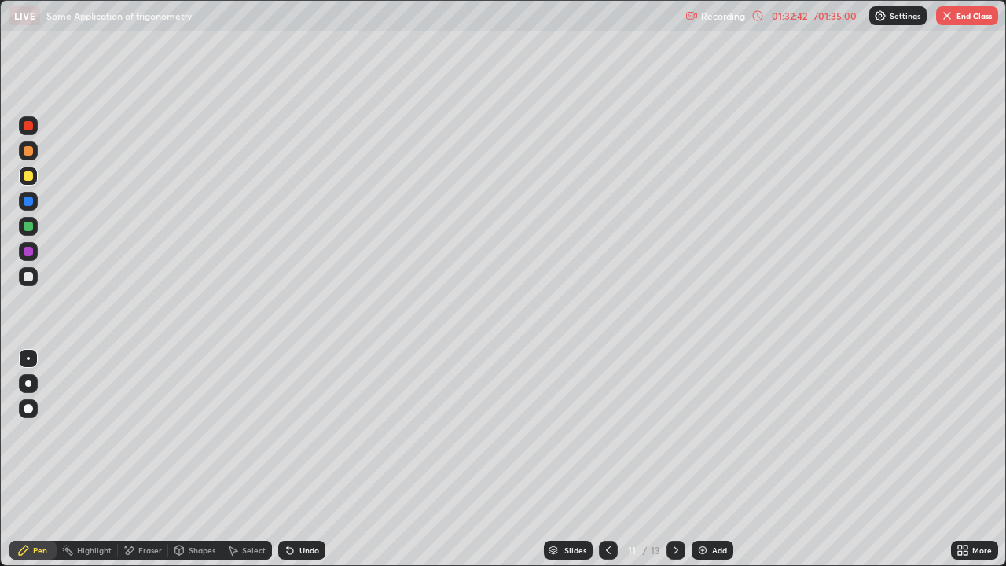
click at [31, 199] on div at bounding box center [28, 200] width 9 height 9
click at [30, 276] on div at bounding box center [28, 276] width 9 height 9
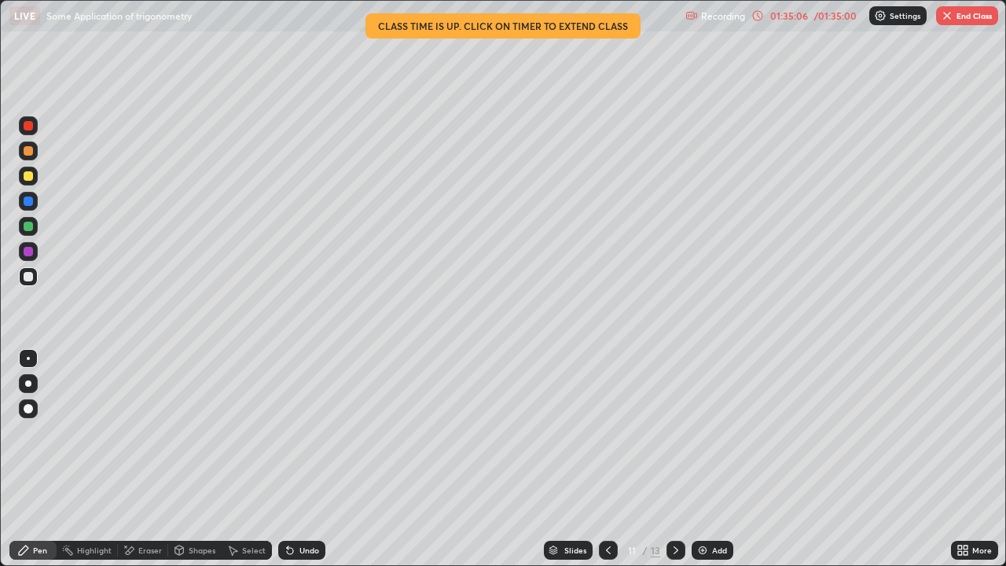
click at [299, 459] on div "Undo" at bounding box center [309, 550] width 20 height 8
click at [304, 459] on div "Undo" at bounding box center [309, 550] width 20 height 8
click at [969, 18] on button "End Class" at bounding box center [967, 15] width 62 height 19
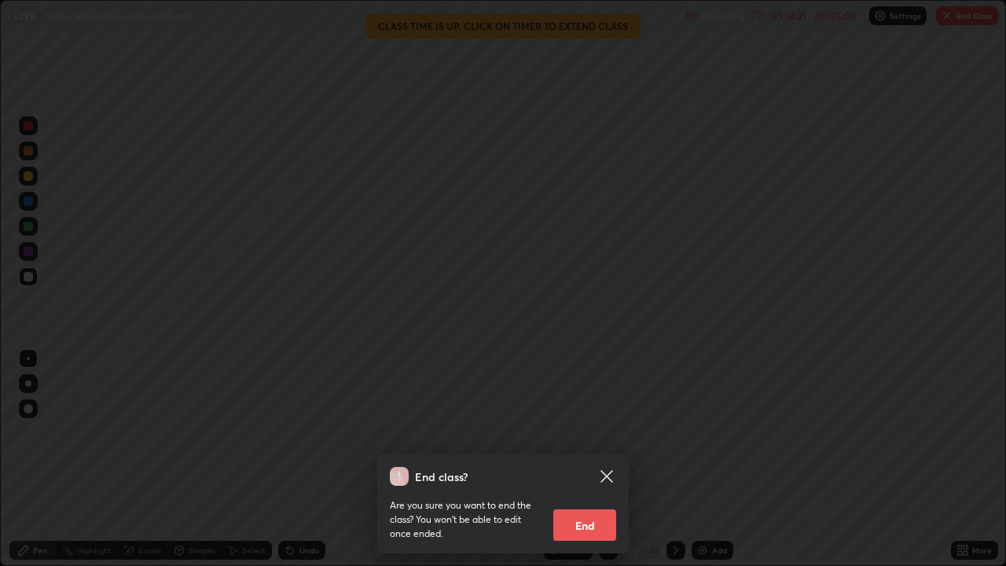
click at [572, 459] on div "End class? Are you sure you want to end the class? You won’t be able to edit on…" at bounding box center [502, 503] width 251 height 99
click at [577, 459] on button "End" at bounding box center [584, 524] width 63 height 31
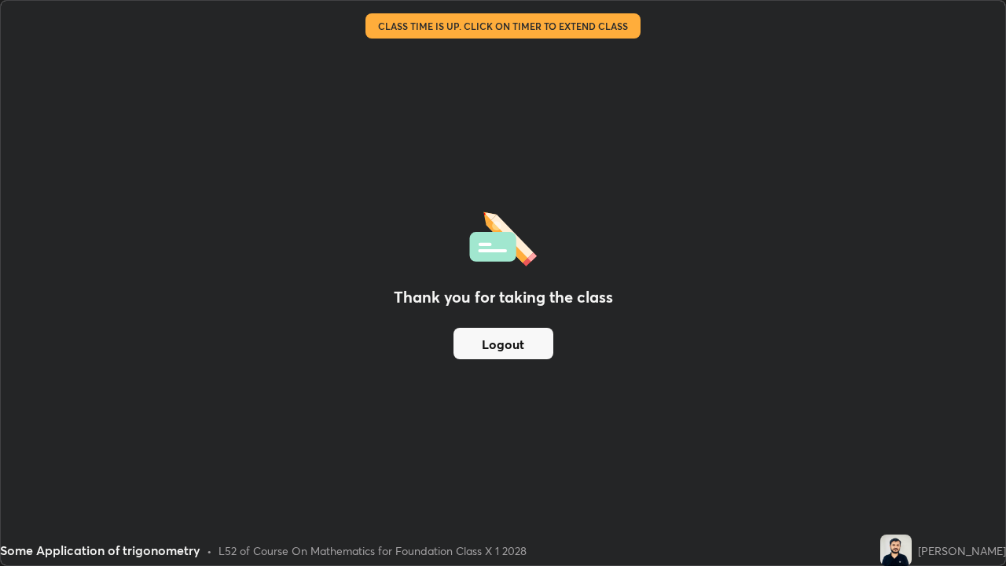
click at [517, 348] on button "Logout" at bounding box center [503, 343] width 100 height 31
click at [524, 345] on button "Logout" at bounding box center [503, 343] width 100 height 31
click at [523, 343] on button "Logout" at bounding box center [503, 343] width 100 height 31
click at [518, 344] on button "Logout" at bounding box center [503, 343] width 100 height 31
click at [515, 344] on button "Logout" at bounding box center [503, 343] width 100 height 31
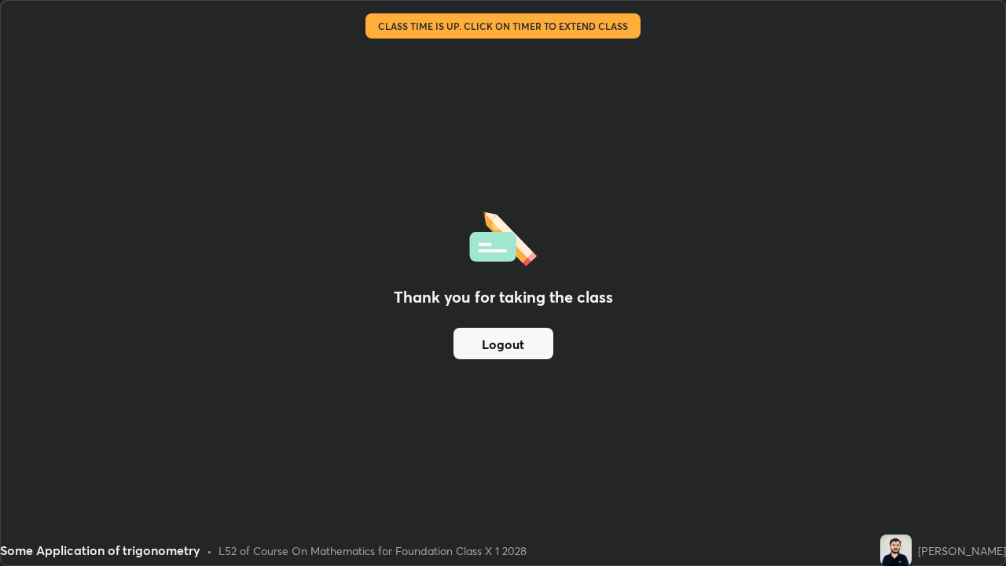
click at [511, 346] on button "Logout" at bounding box center [503, 343] width 100 height 31
click at [509, 344] on button "Logout" at bounding box center [503, 343] width 100 height 31
click at [506, 346] on button "Logout" at bounding box center [503, 343] width 100 height 31
click at [509, 343] on button "Logout" at bounding box center [503, 343] width 100 height 31
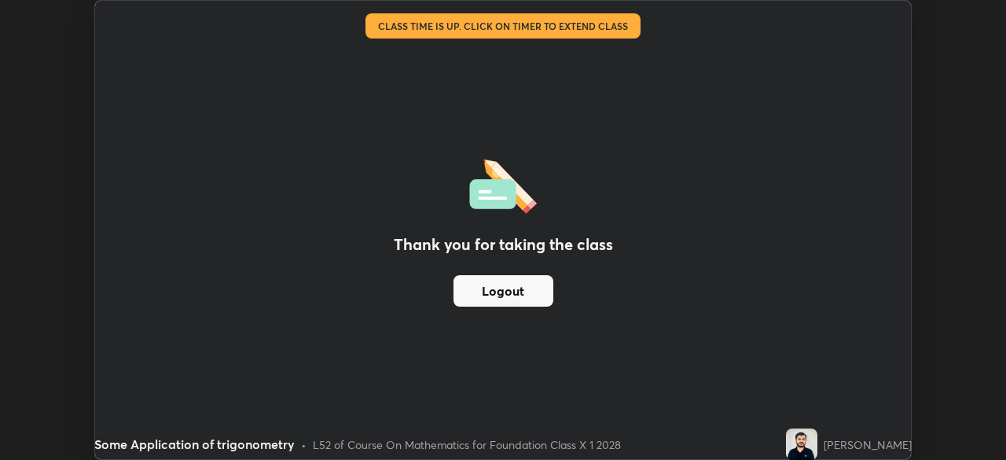
scroll to position [78105, 77559]
